Goal: Information Seeking & Learning: Learn about a topic

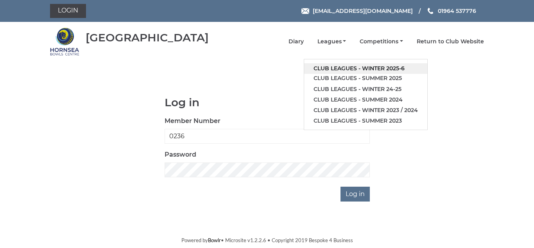
click at [387, 66] on link "Club leagues - Winter 2025-6" at bounding box center [365, 68] width 123 height 11
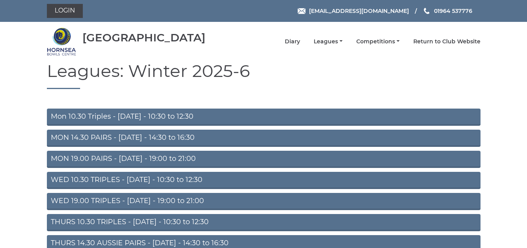
click at [160, 134] on link "MON 14.30 PAIRS - [DATE] - 14:30 to 16:30" at bounding box center [264, 138] width 434 height 17
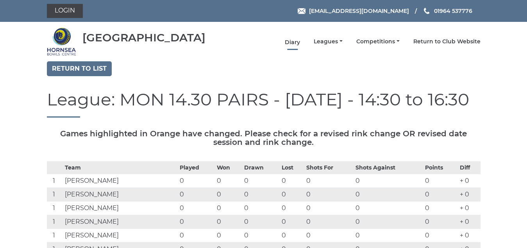
click at [295, 39] on link "Diary" at bounding box center [292, 42] width 15 height 7
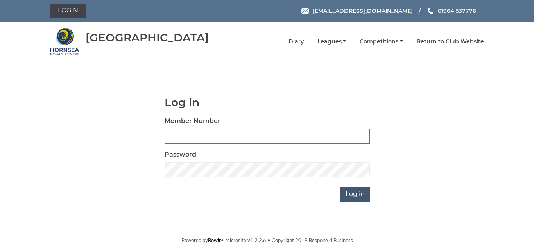
type input "0236"
click at [358, 190] on input "Log in" at bounding box center [354, 194] width 29 height 15
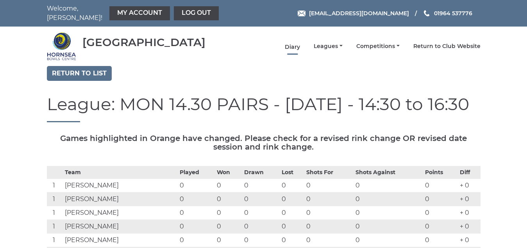
click at [292, 43] on link "Diary" at bounding box center [292, 46] width 15 height 7
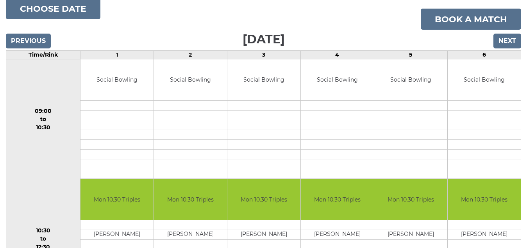
scroll to position [29, 0]
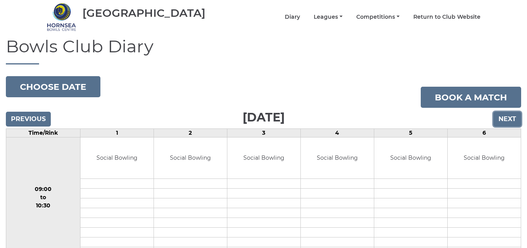
click at [510, 112] on input "Next" at bounding box center [508, 119] width 28 height 15
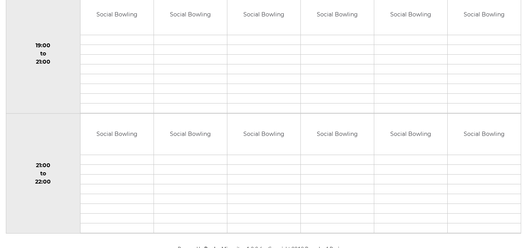
scroll to position [555, 0]
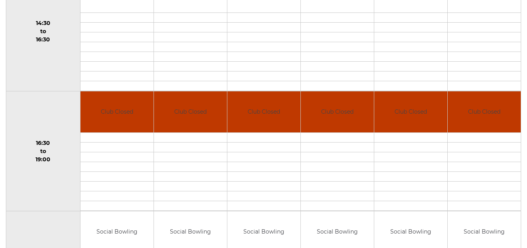
click at [519, 212] on td "Social Bowling" at bounding box center [484, 231] width 73 height 41
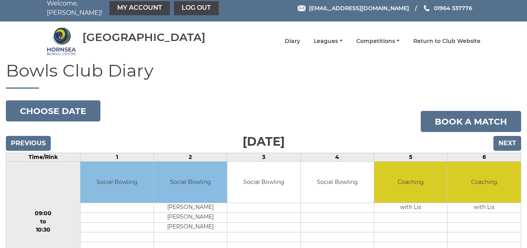
scroll to position [0, 0]
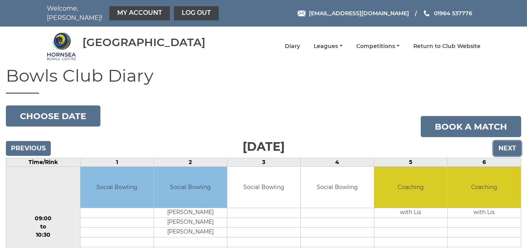
click at [508, 143] on input "Next" at bounding box center [508, 148] width 28 height 15
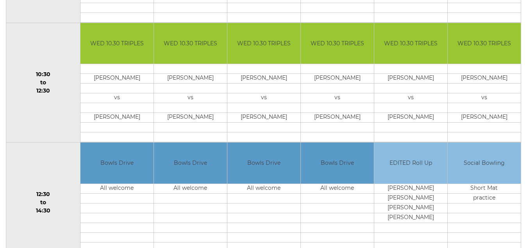
scroll to position [107, 0]
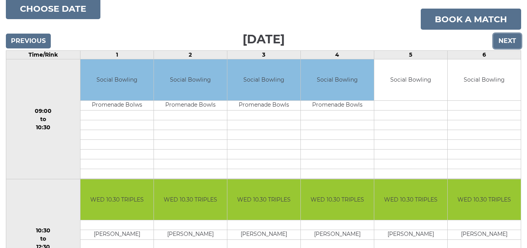
click at [503, 34] on input "Next" at bounding box center [508, 41] width 28 height 15
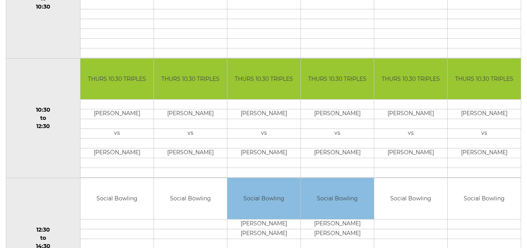
scroll to position [107, 0]
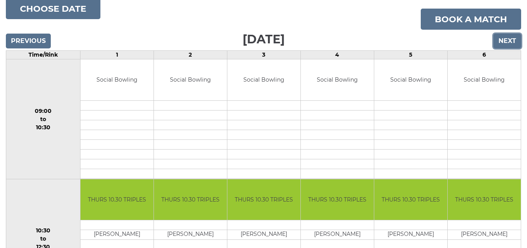
click at [503, 34] on input "Next" at bounding box center [508, 41] width 28 height 15
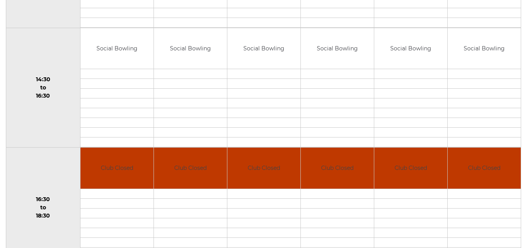
scroll to position [381, 0]
